Goal: Task Accomplishment & Management: Manage account settings

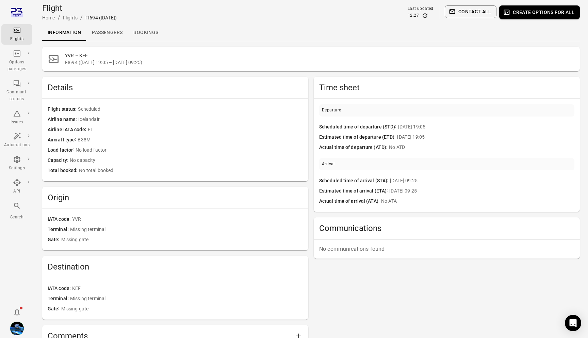
click at [114, 29] on link "Passengers" at bounding box center [107, 33] width 42 height 16
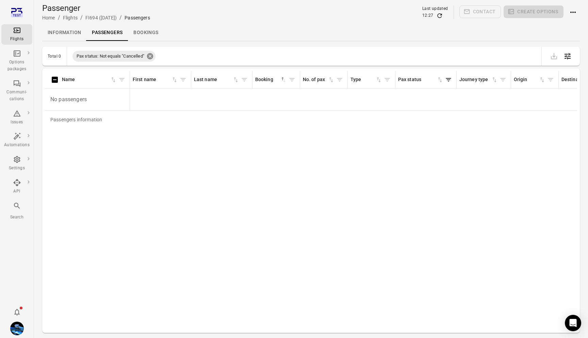
click at [150, 56] on icon at bounding box center [150, 56] width 6 height 6
